Goal: Find specific page/section: Find specific page/section

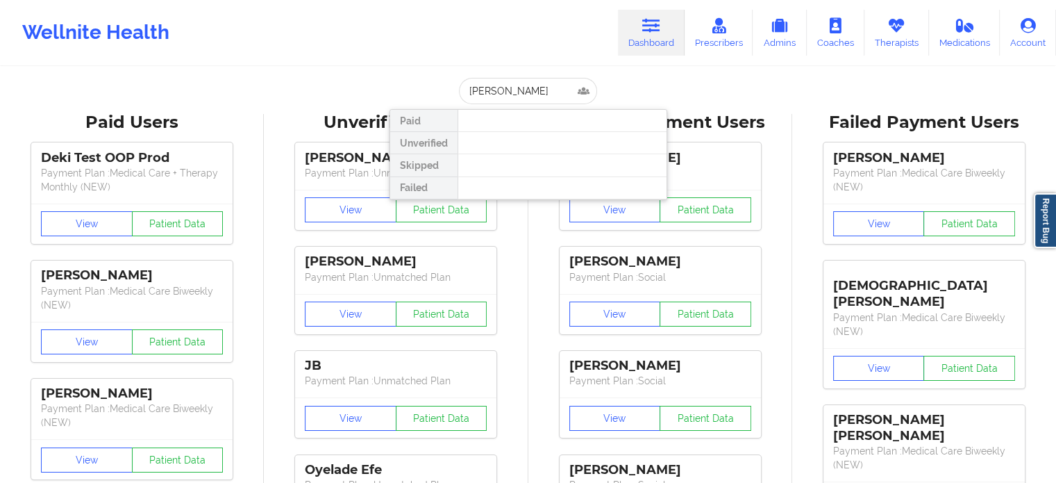
type input "[PERSON_NAME]"
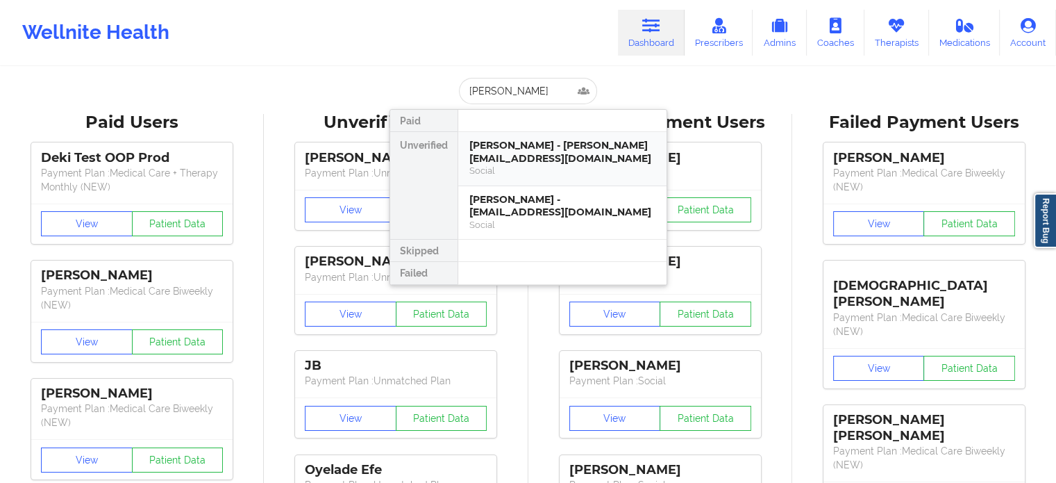
click at [575, 150] on div "[PERSON_NAME] - [PERSON_NAME][EMAIL_ADDRESS][DOMAIN_NAME]" at bounding box center [563, 152] width 186 height 26
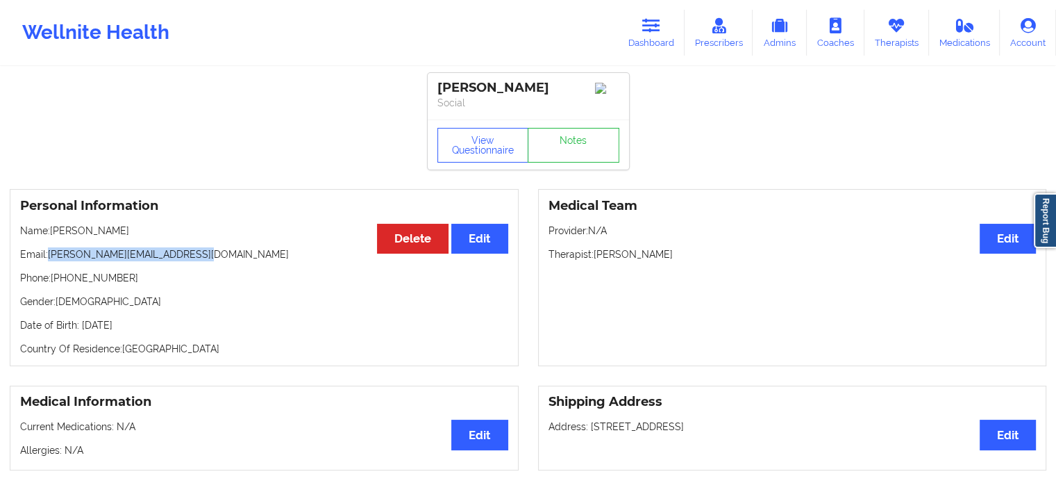
drag, startPoint x: 144, startPoint y: 260, endPoint x: 47, endPoint y: 258, distance: 97.2
click at [47, 258] on p "Email: [PERSON_NAME][EMAIL_ADDRESS][DOMAIN_NAME]" at bounding box center [264, 254] width 488 height 14
copy p "[PERSON_NAME][EMAIL_ADDRESS][DOMAIN_NAME]"
click at [641, 21] on link "Dashboard" at bounding box center [651, 33] width 67 height 46
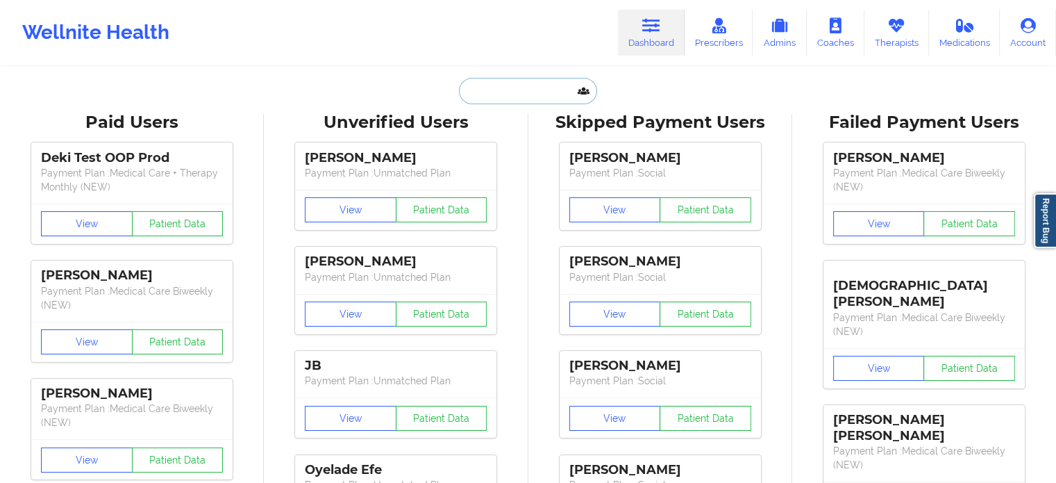
click at [521, 85] on input "text" at bounding box center [528, 91] width 138 height 26
paste input "[PERSON_NAME]"
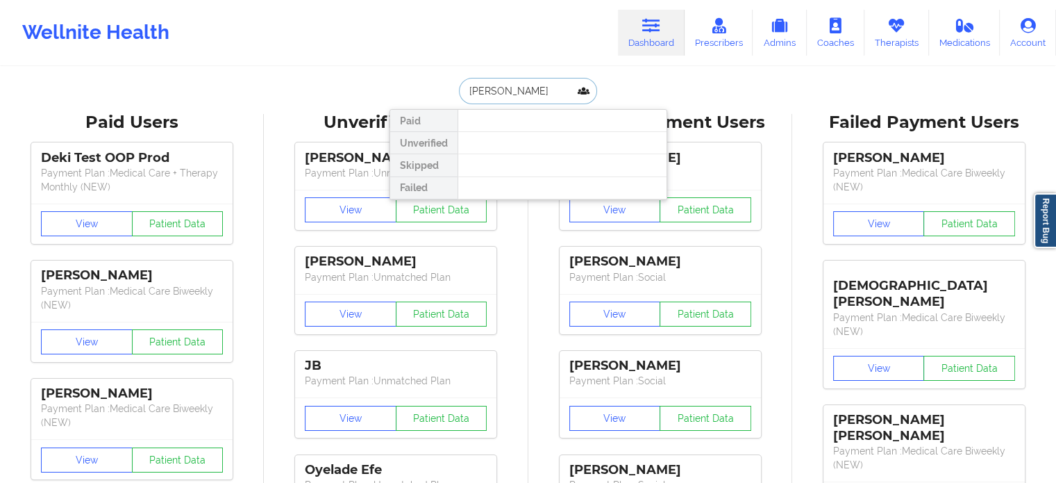
drag, startPoint x: 572, startPoint y: 92, endPoint x: 488, endPoint y: 97, distance: 84.8
click at [488, 97] on input "[PERSON_NAME]" at bounding box center [528, 91] width 138 height 26
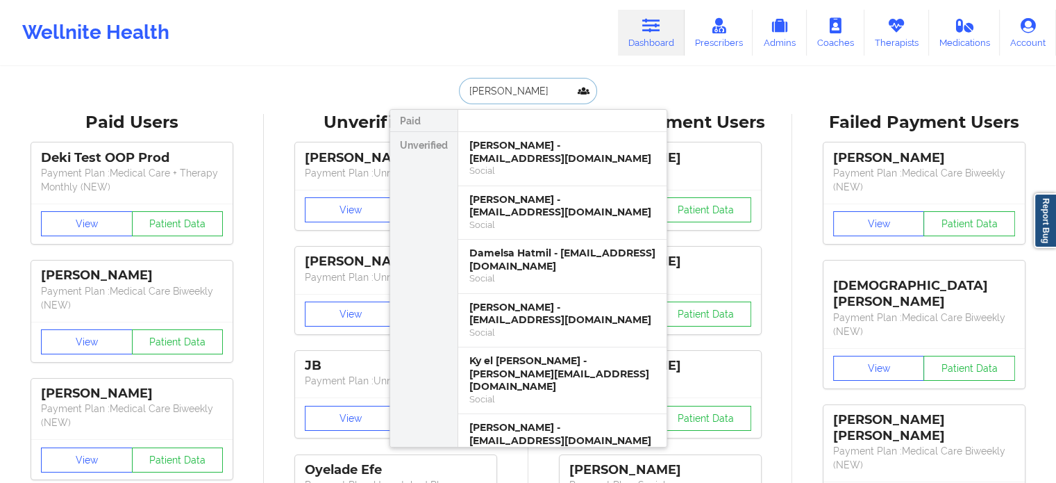
drag, startPoint x: 529, startPoint y: 85, endPoint x: 407, endPoint y: 73, distance: 122.1
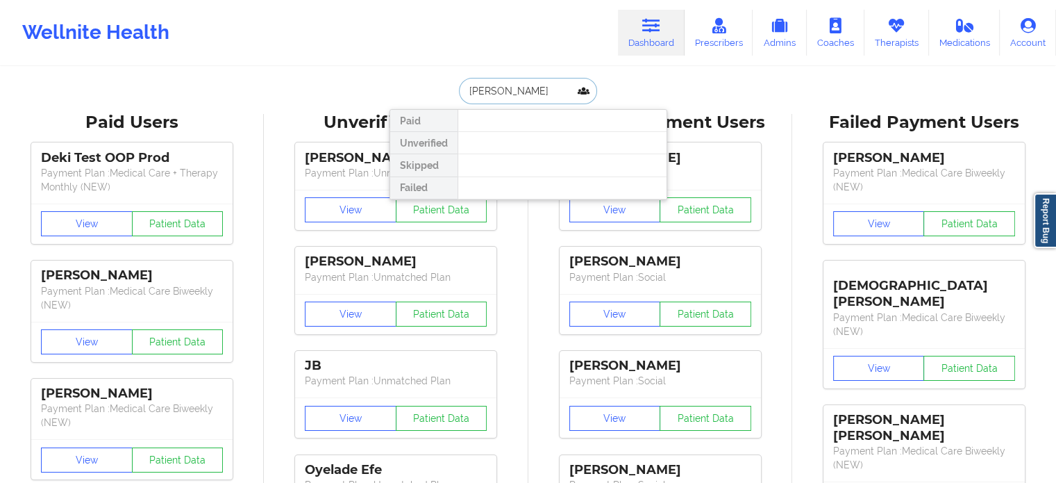
type input "[PERSON_NAME]"
